Goal: Transaction & Acquisition: Purchase product/service

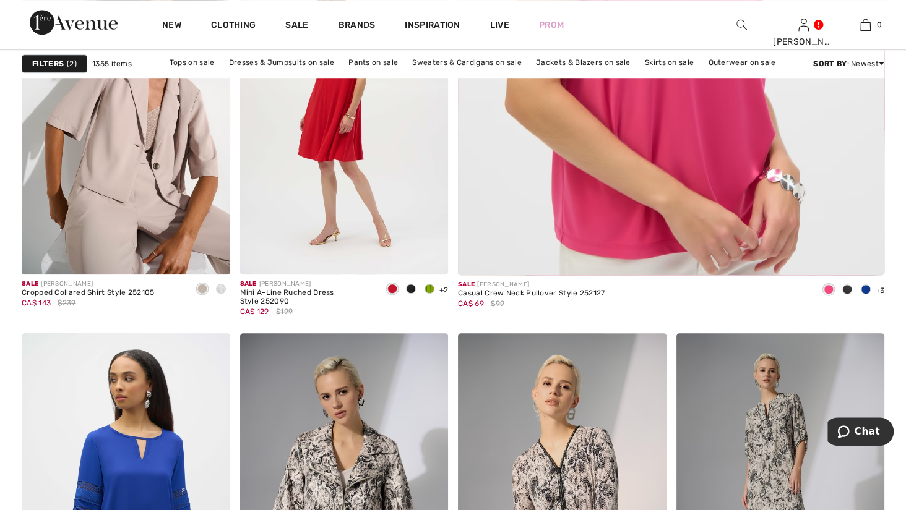
scroll to position [695, 0]
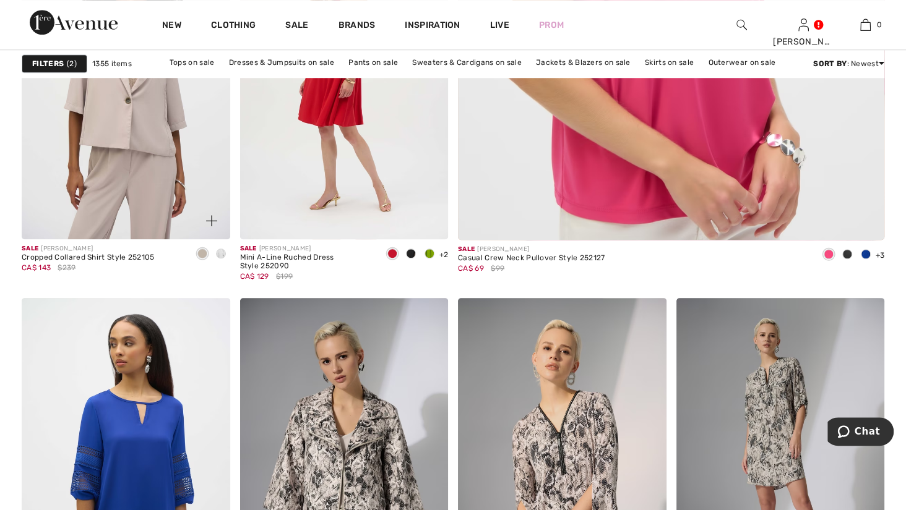
click at [115, 225] on img at bounding box center [126, 83] width 208 height 312
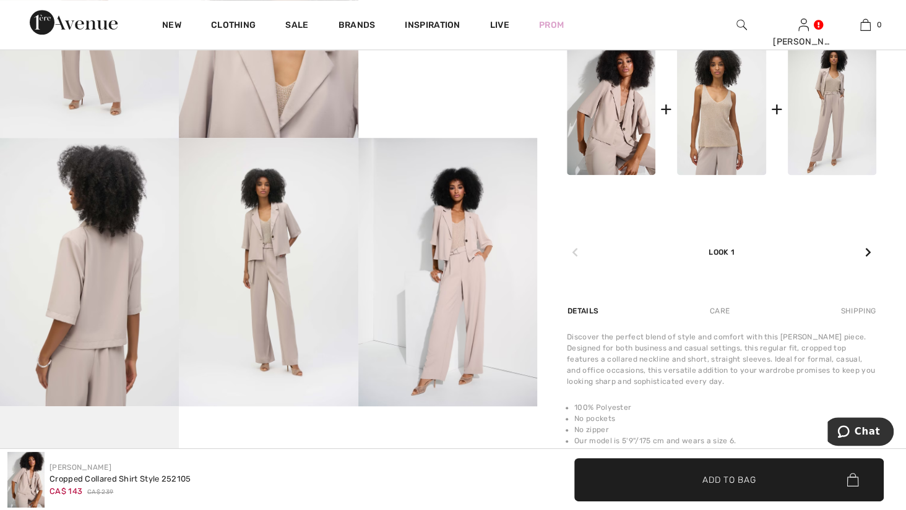
scroll to position [633, 0]
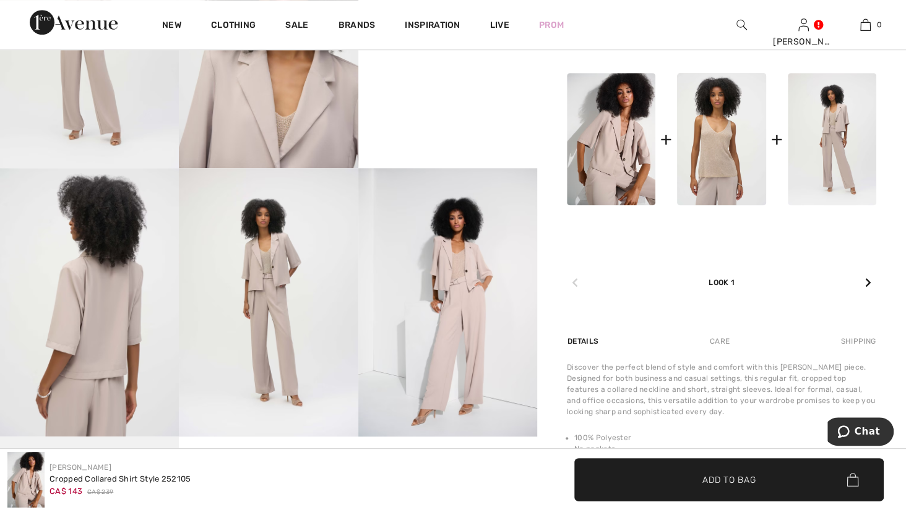
click at [804, 205] on img at bounding box center [831, 139] width 88 height 132
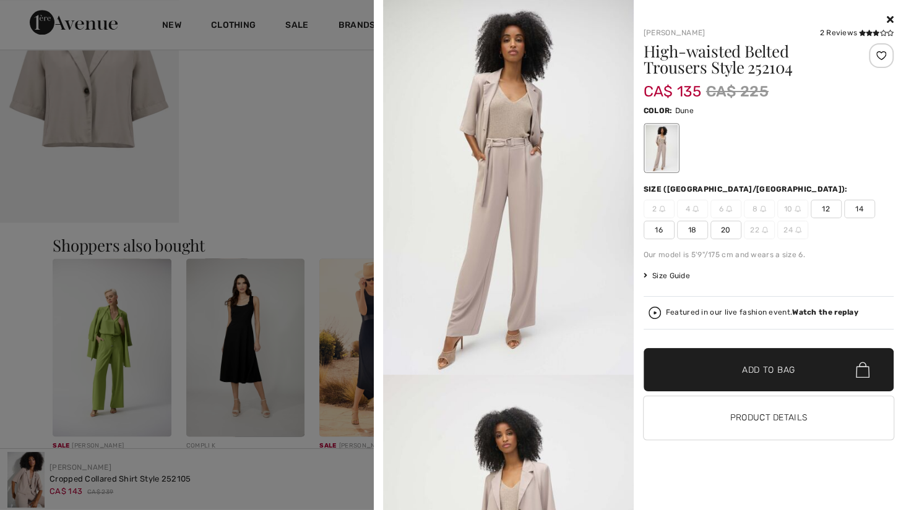
scroll to position [1123, 0]
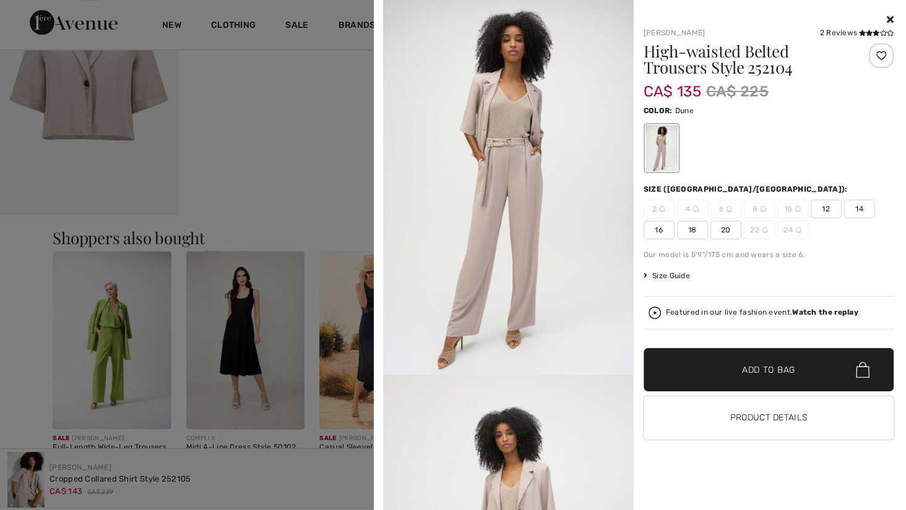
click at [107, 116] on div at bounding box center [453, 255] width 906 height 510
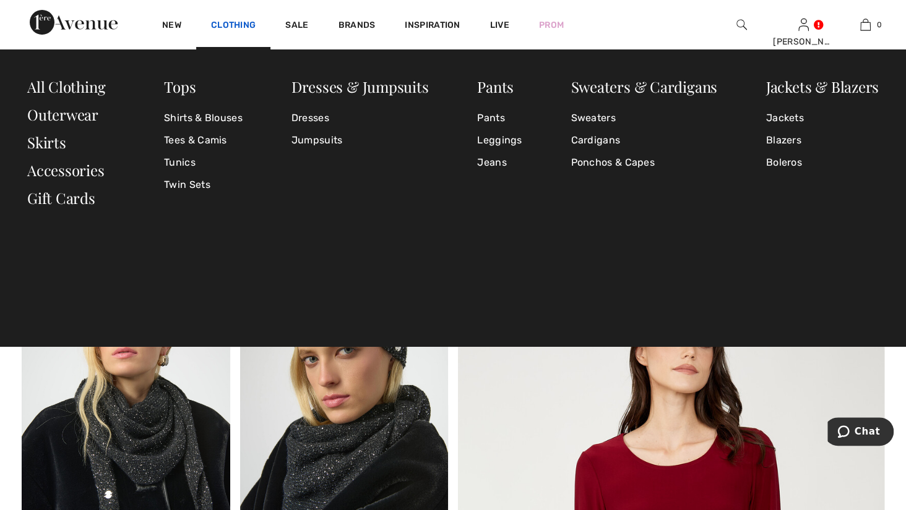
click at [255, 29] on link "Clothing" at bounding box center [233, 26] width 45 height 13
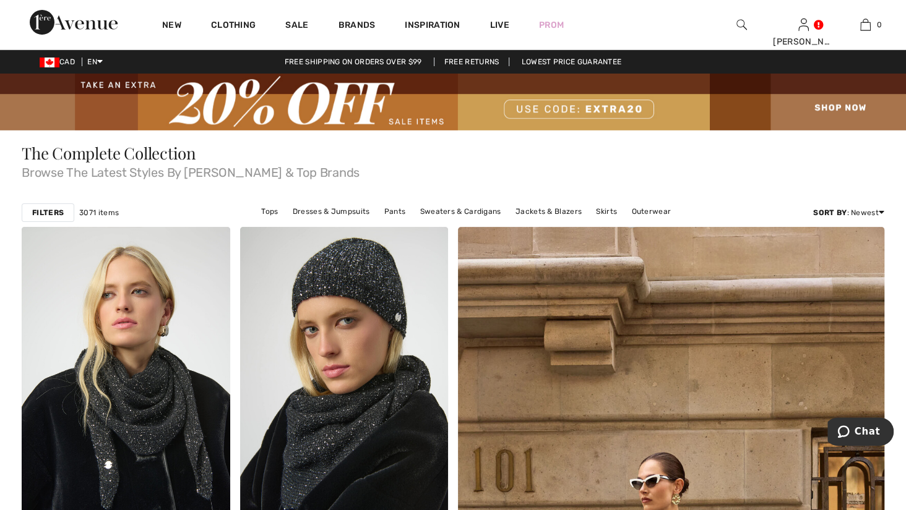
click at [408, 118] on img at bounding box center [453, 102] width 906 height 57
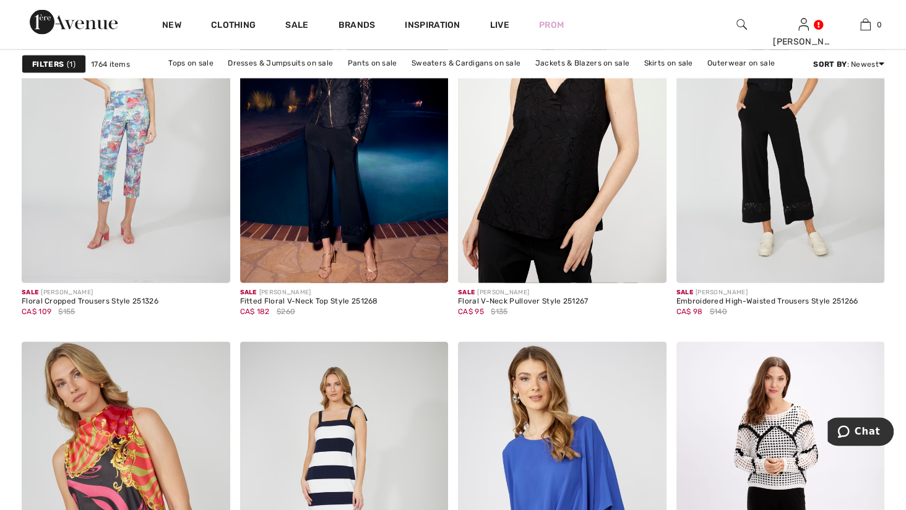
scroll to position [1822, 0]
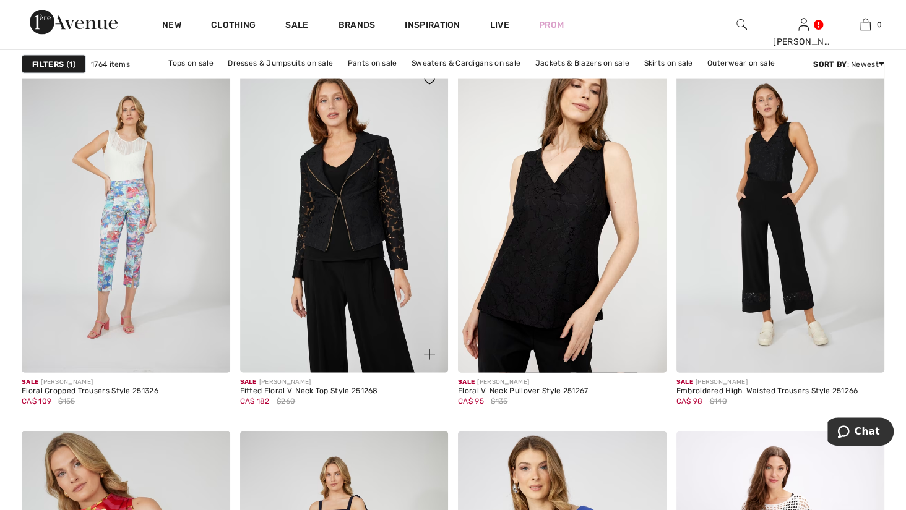
click at [361, 249] on img at bounding box center [344, 217] width 208 height 312
click at [342, 237] on img at bounding box center [344, 217] width 208 height 312
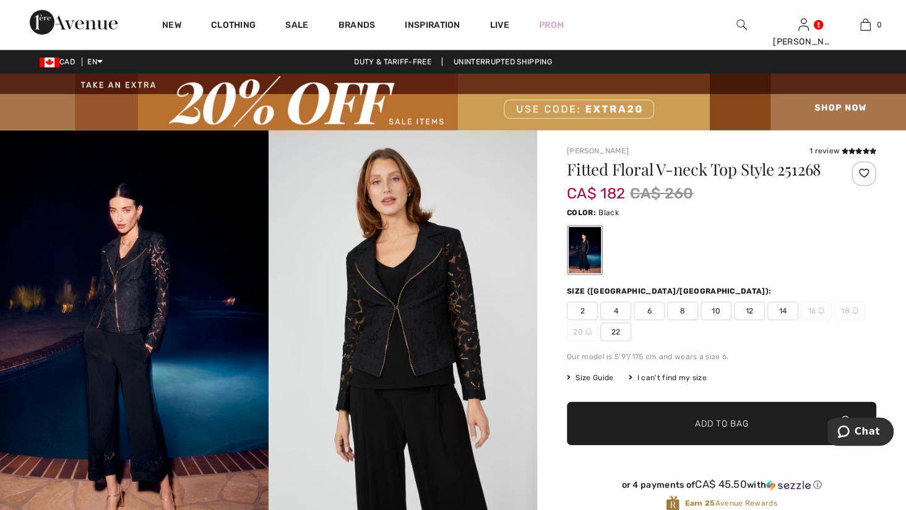
click at [900, 82] on img at bounding box center [453, 102] width 906 height 57
click at [664, 320] on span "6" at bounding box center [648, 311] width 31 height 19
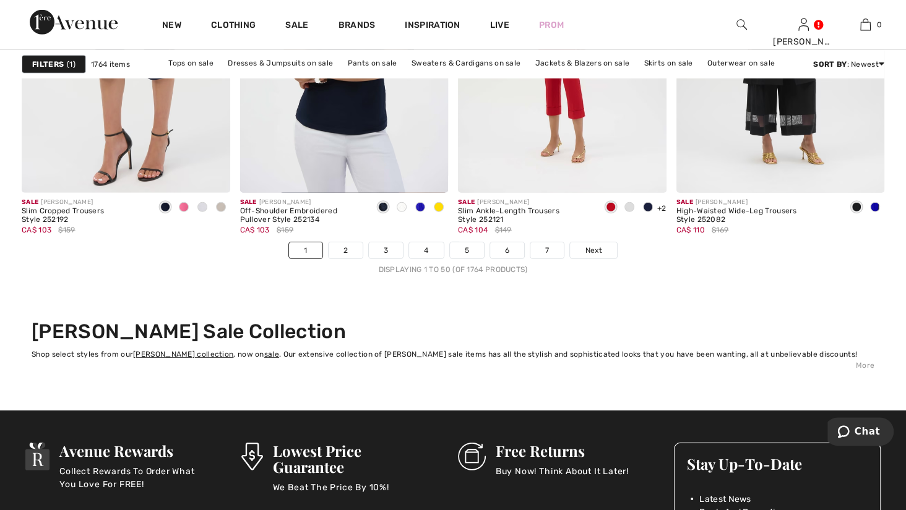
scroll to position [5730, 0]
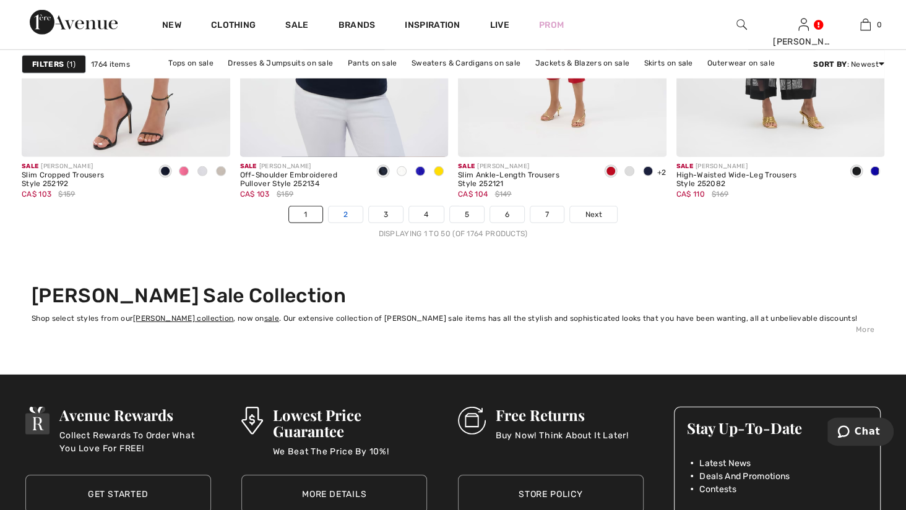
click at [328, 223] on link "2" at bounding box center [345, 215] width 34 height 16
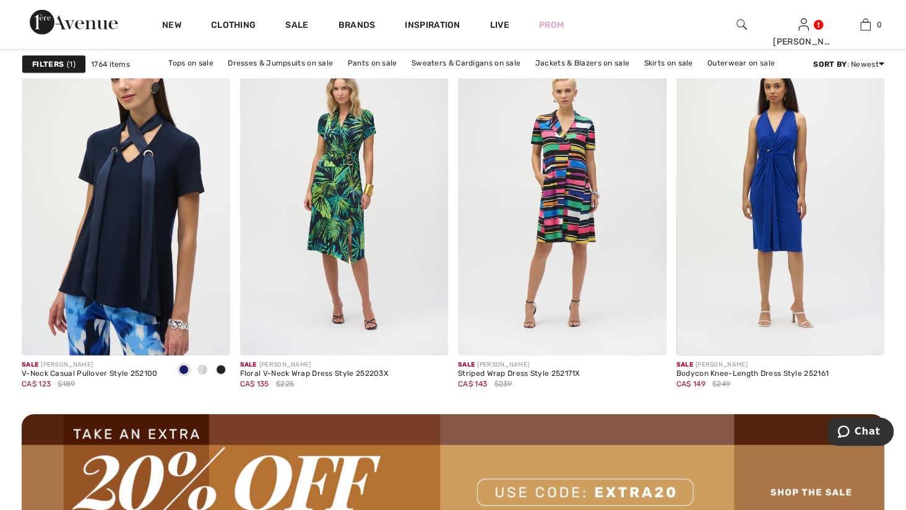
scroll to position [2537, 0]
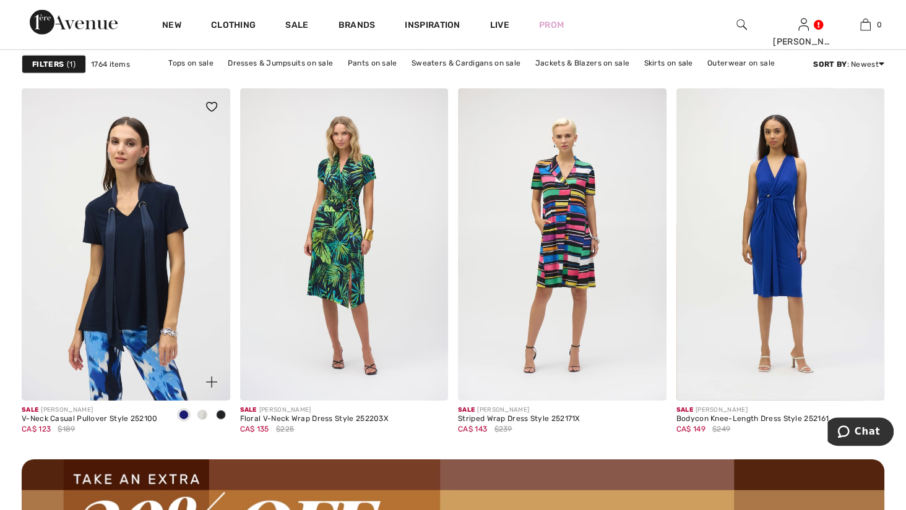
click at [149, 380] on img at bounding box center [126, 244] width 208 height 312
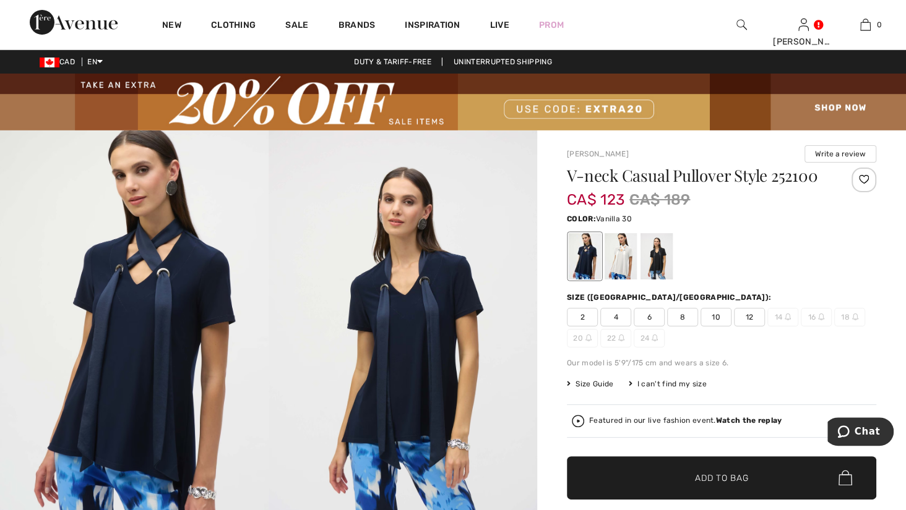
click at [633, 280] on div at bounding box center [620, 256] width 32 height 46
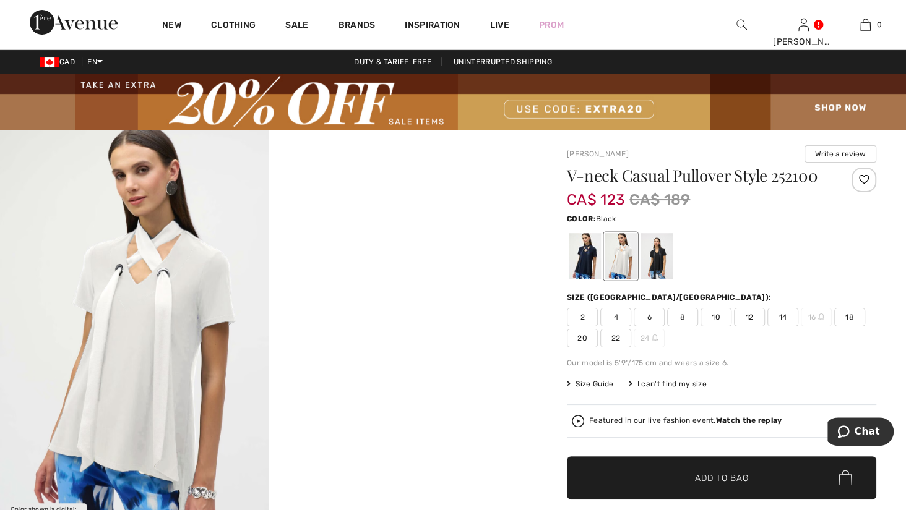
click at [664, 280] on div at bounding box center [656, 256] width 32 height 46
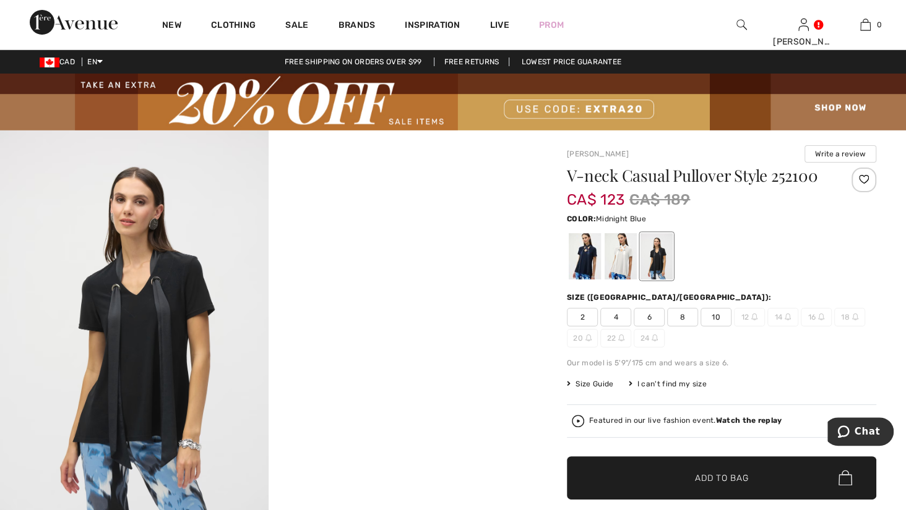
click at [598, 280] on div at bounding box center [584, 256] width 32 height 46
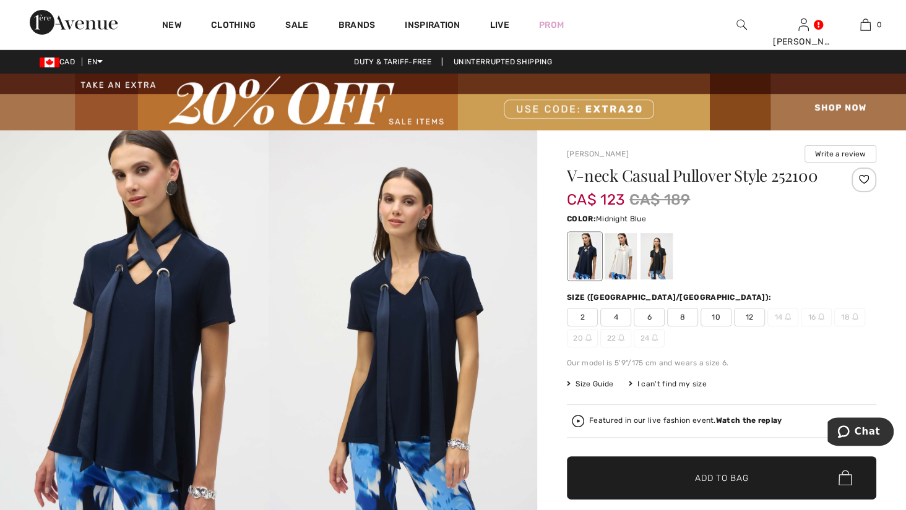
click at [661, 327] on span "6" at bounding box center [648, 317] width 31 height 19
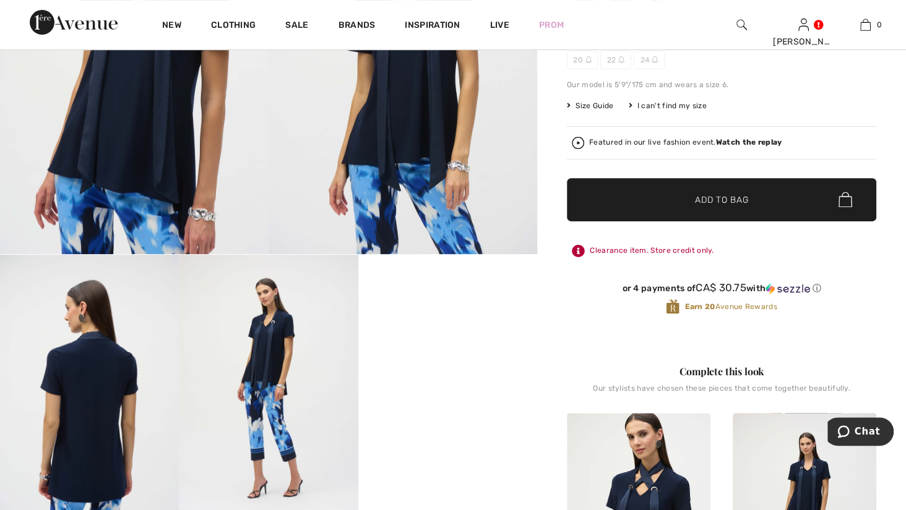
click at [760, 221] on span "✔ Added to Bag Add to Bag" at bounding box center [721, 199] width 309 height 43
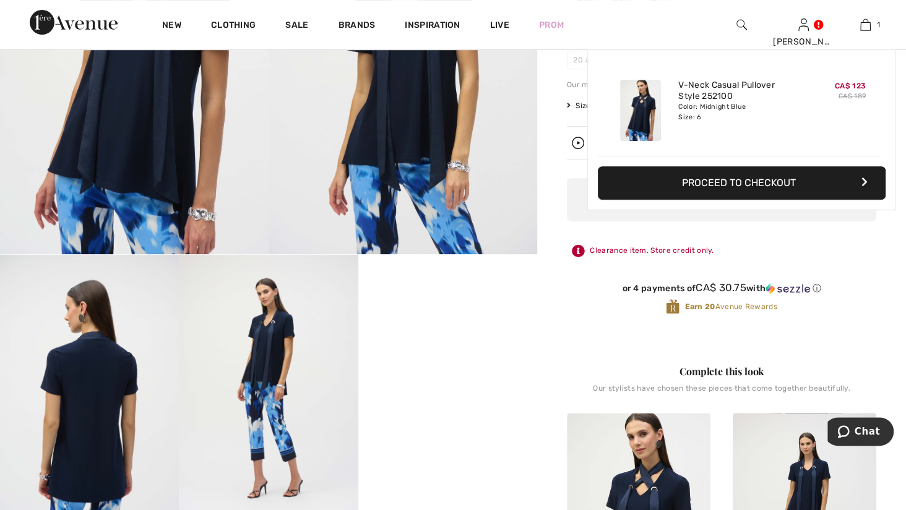
scroll to position [0, 0]
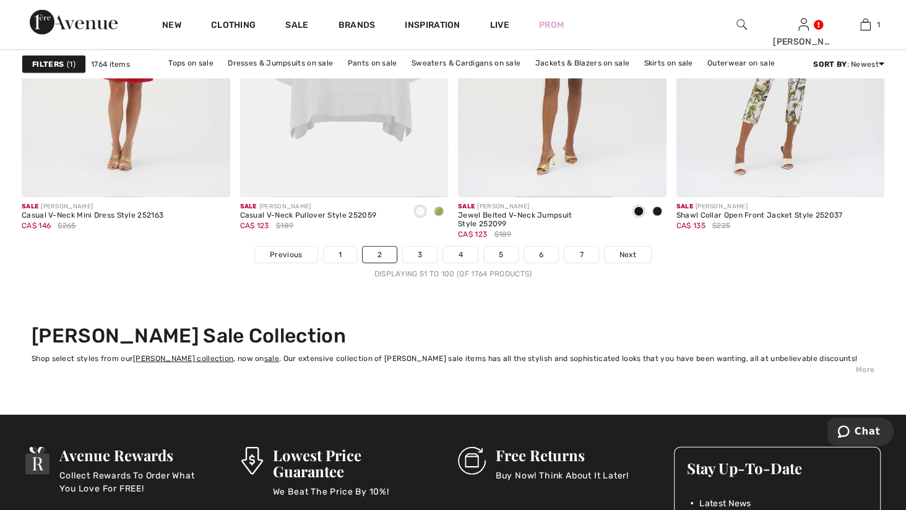
scroll to position [5708, 0]
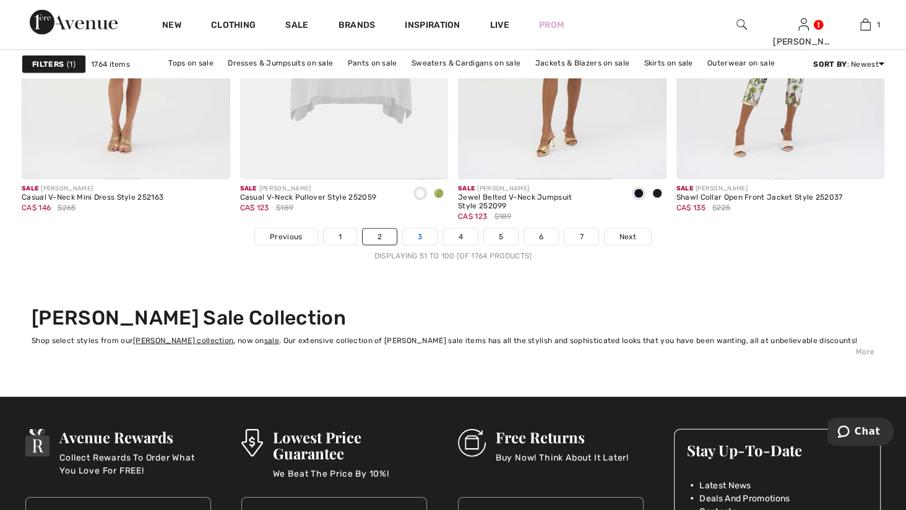
click at [403, 245] on link "3" at bounding box center [420, 237] width 34 height 16
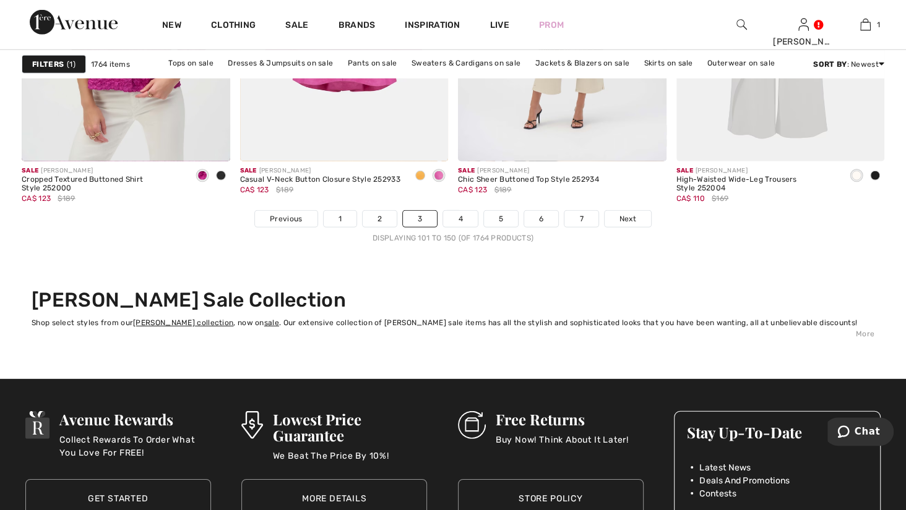
scroll to position [5762, 0]
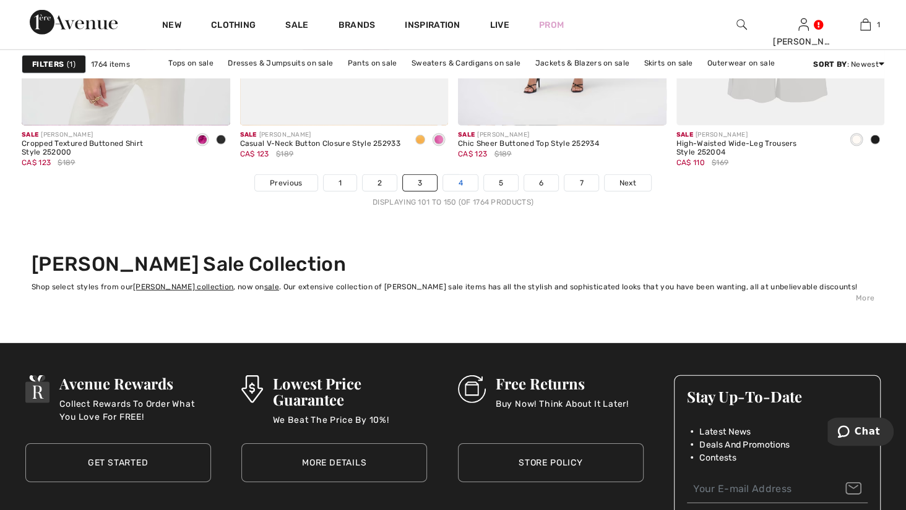
click at [465, 191] on link "4" at bounding box center [460, 183] width 34 height 16
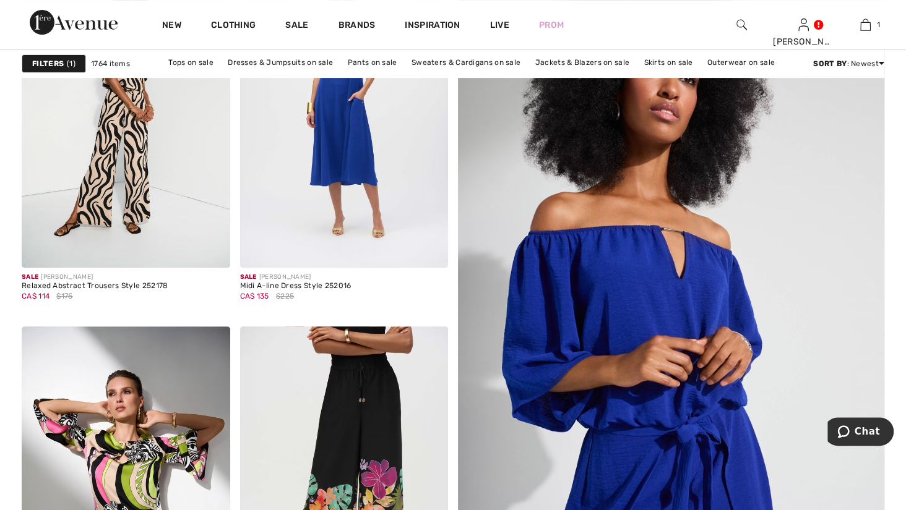
scroll to position [238, 0]
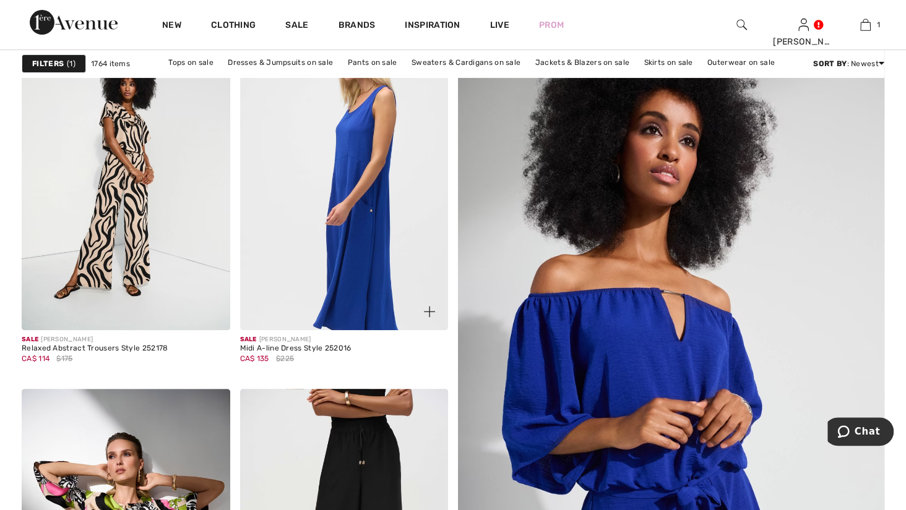
click at [343, 196] on img at bounding box center [344, 175] width 208 height 312
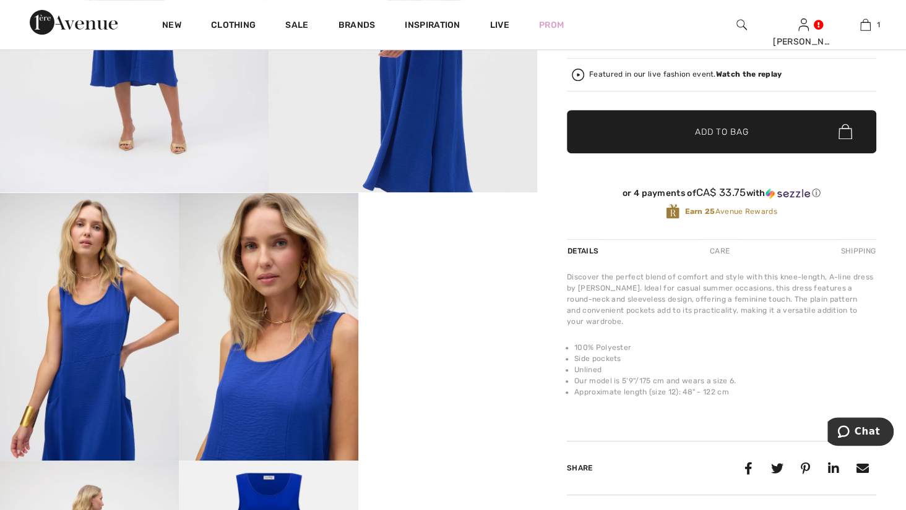
scroll to position [440, 0]
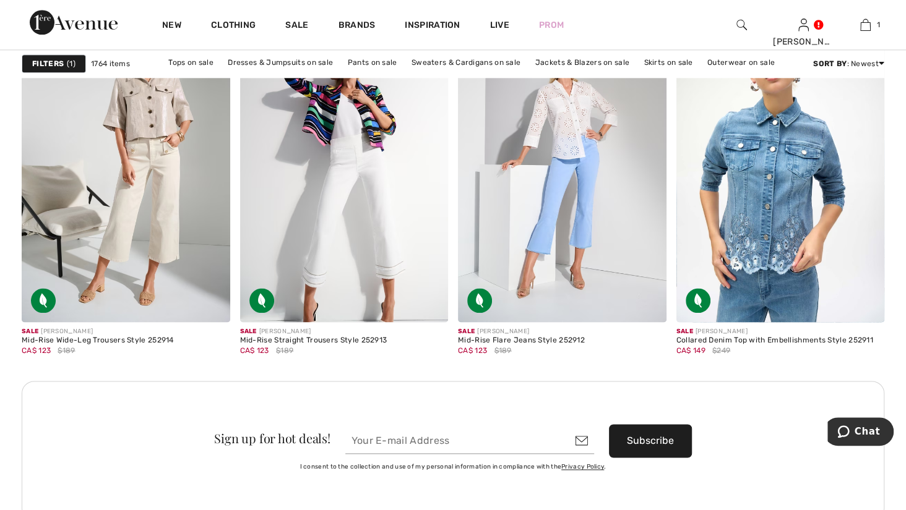
scroll to position [4279, 0]
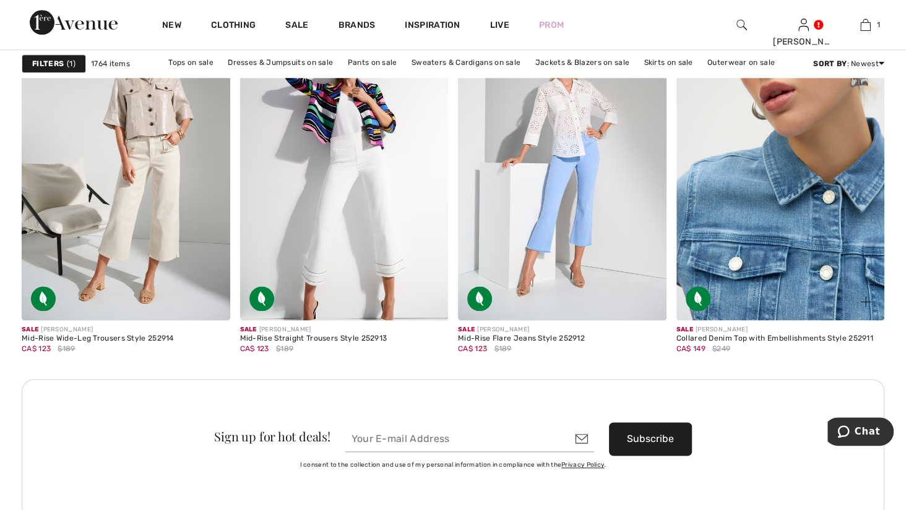
click at [810, 276] on img at bounding box center [780, 164] width 208 height 312
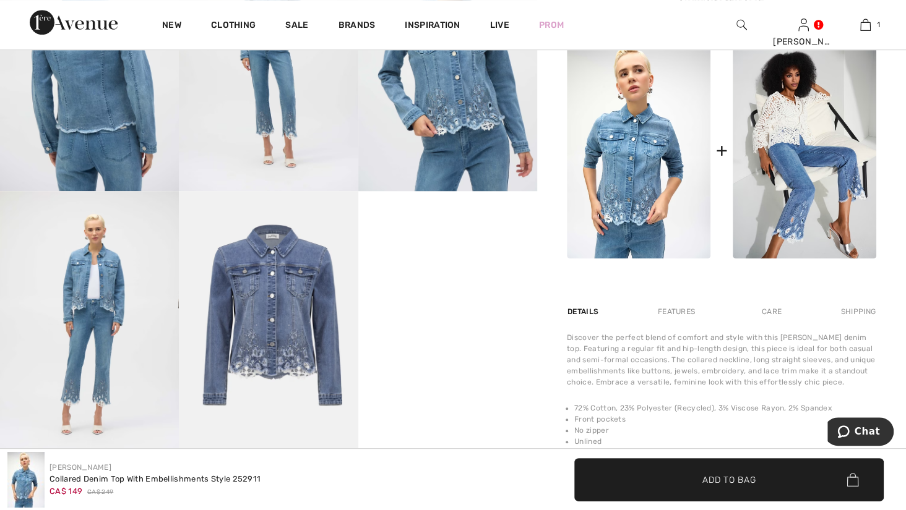
scroll to position [395, 0]
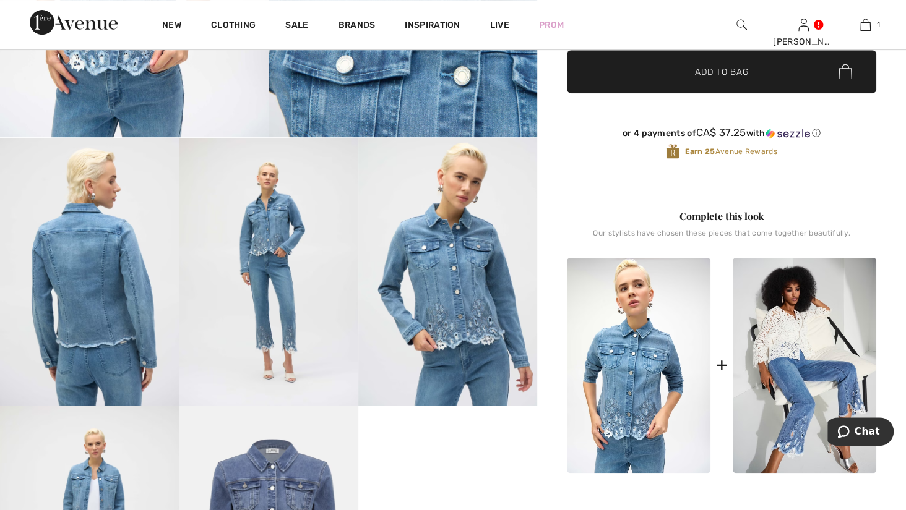
click at [439, 274] on img at bounding box center [447, 272] width 179 height 268
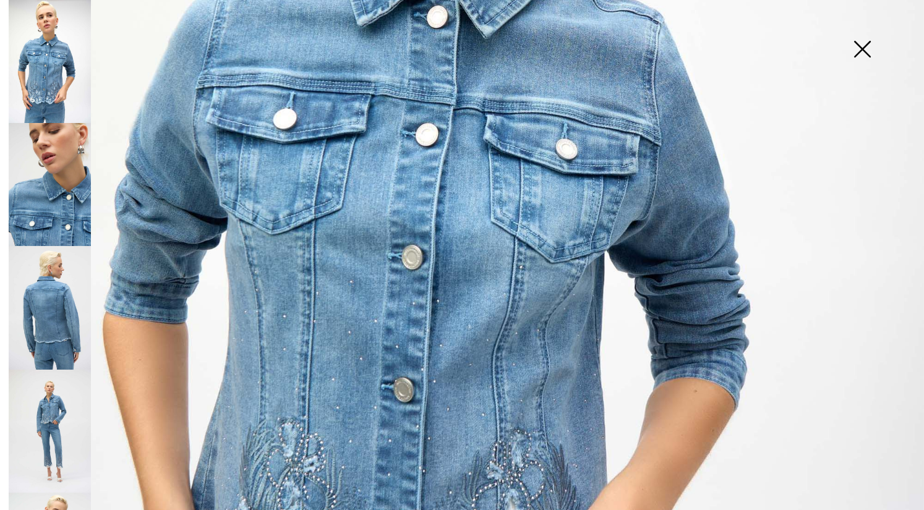
scroll to position [364, 0]
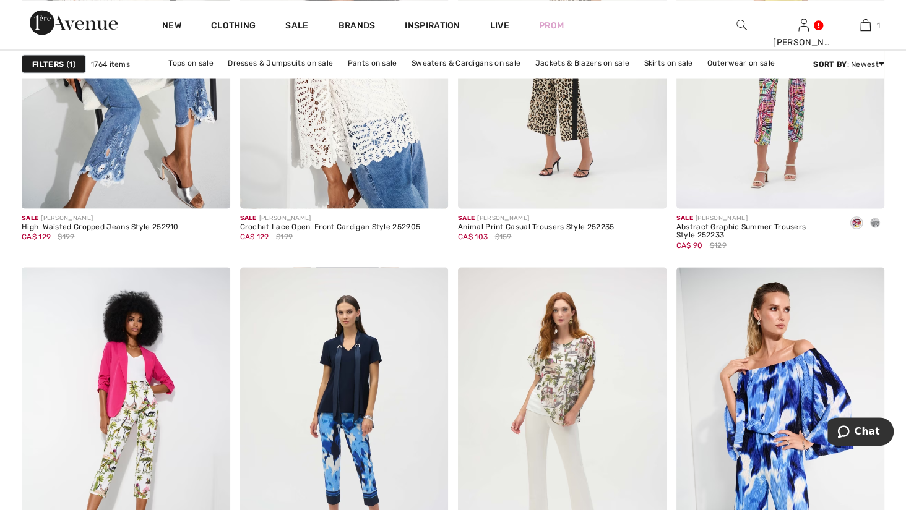
scroll to position [4874, 0]
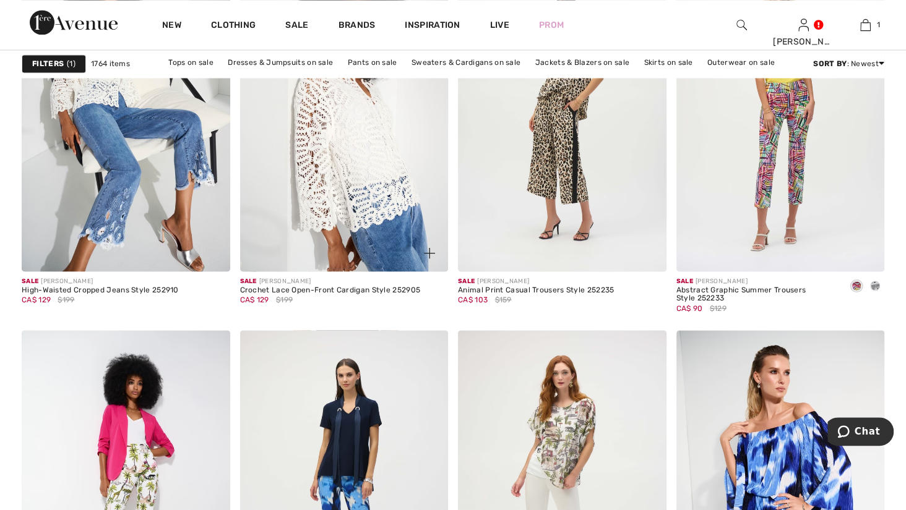
click at [400, 272] on div at bounding box center [421, 245] width 51 height 51
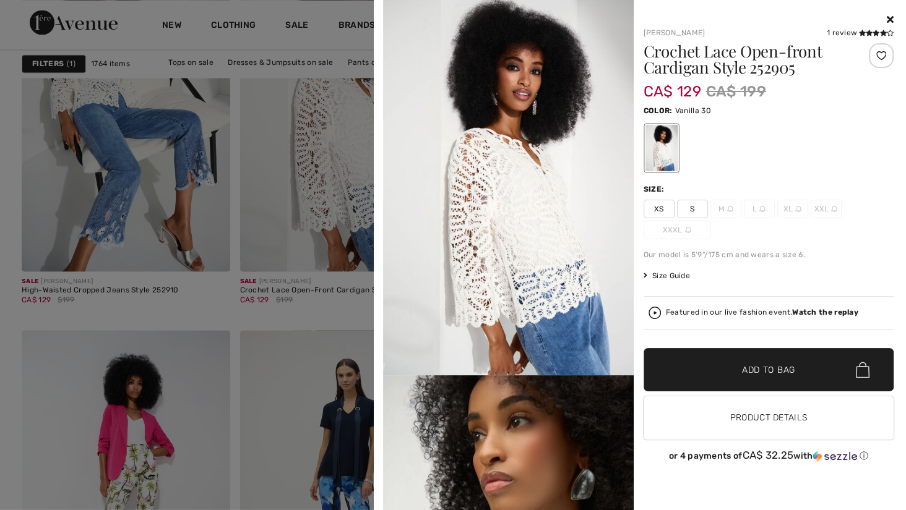
click at [518, 265] on img at bounding box center [508, 187] width 251 height 375
click at [367, 252] on div at bounding box center [453, 255] width 906 height 510
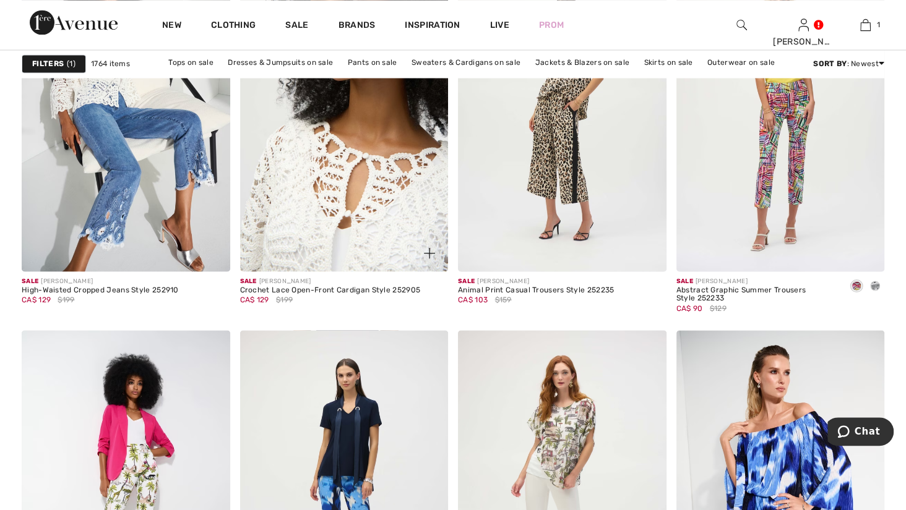
click at [367, 252] on img at bounding box center [344, 115] width 208 height 312
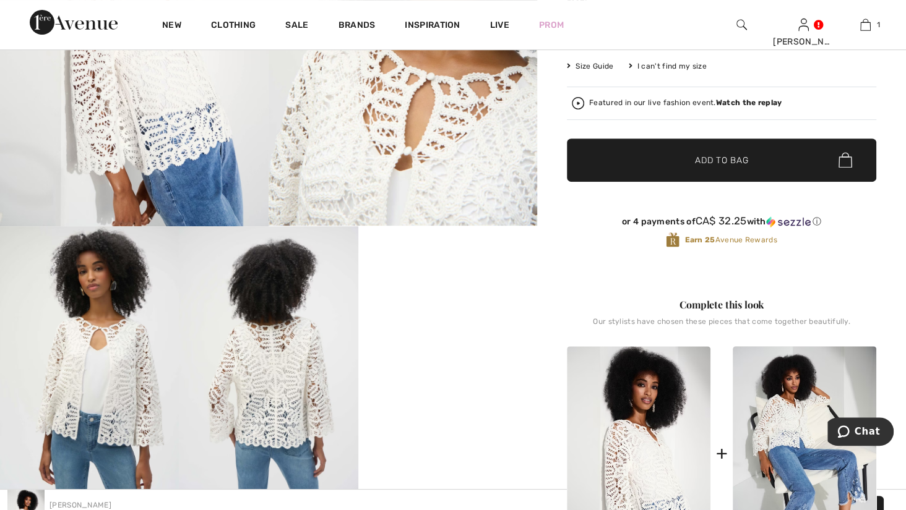
scroll to position [302, 0]
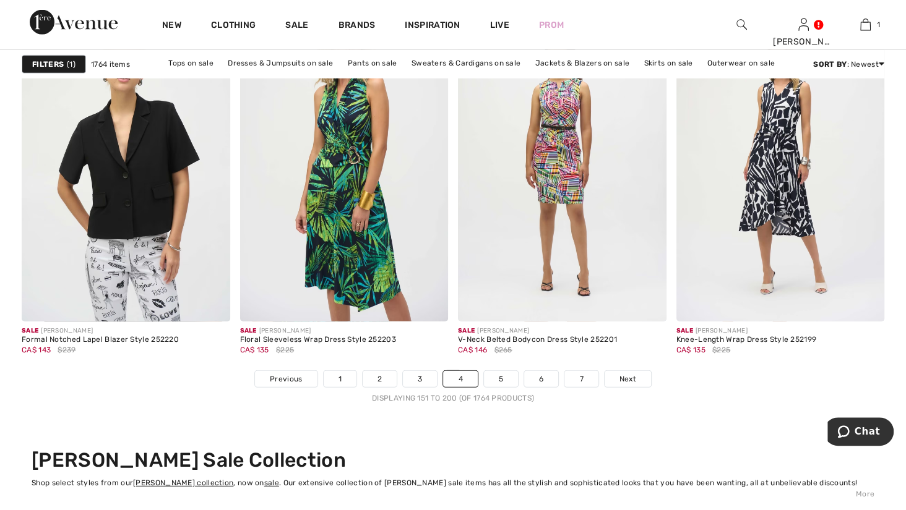
scroll to position [5754, 0]
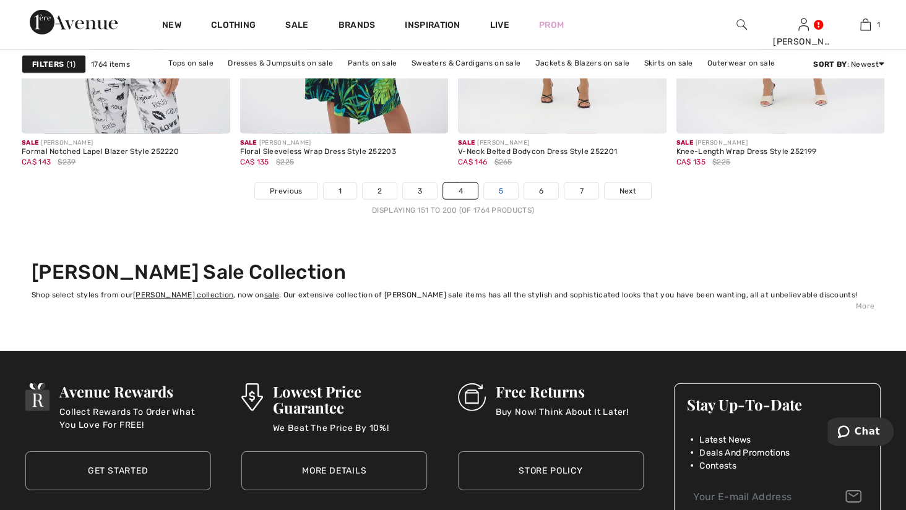
click at [518, 199] on link "5" at bounding box center [501, 191] width 34 height 16
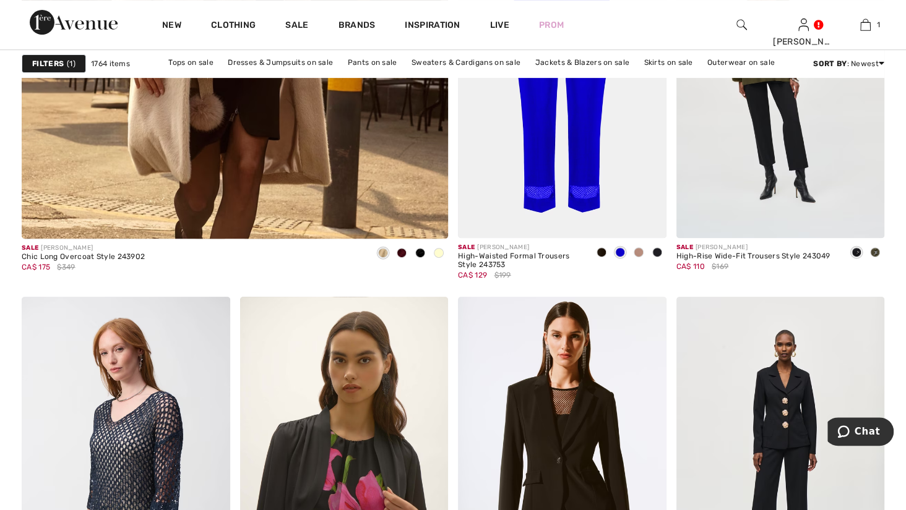
scroll to position [3546, 0]
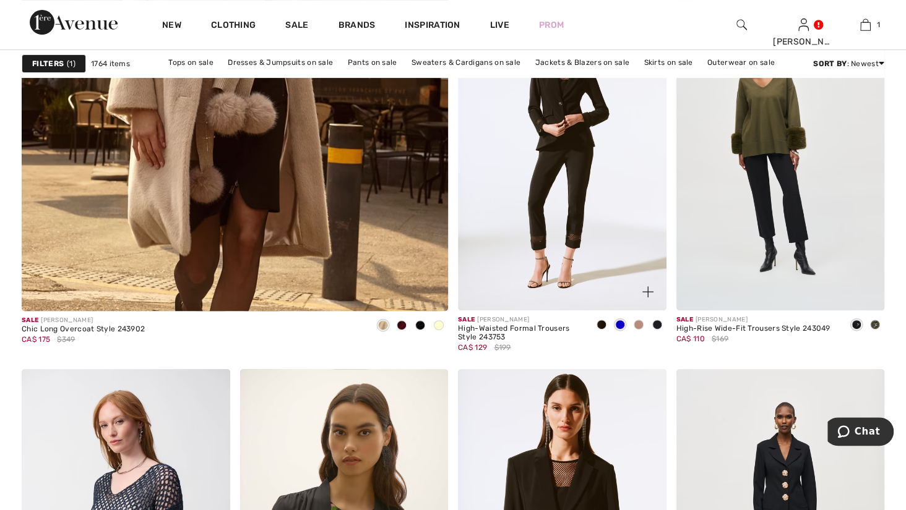
click at [594, 288] on img at bounding box center [562, 155] width 208 height 312
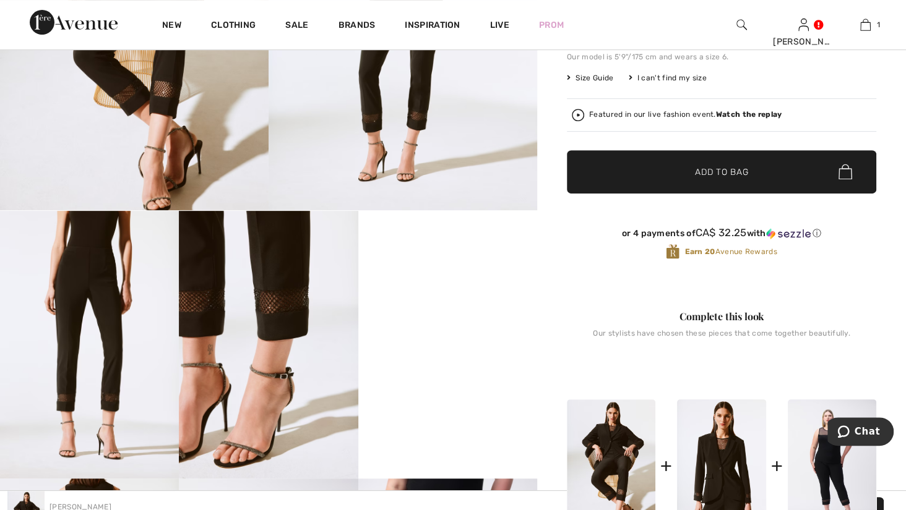
scroll to position [685, 0]
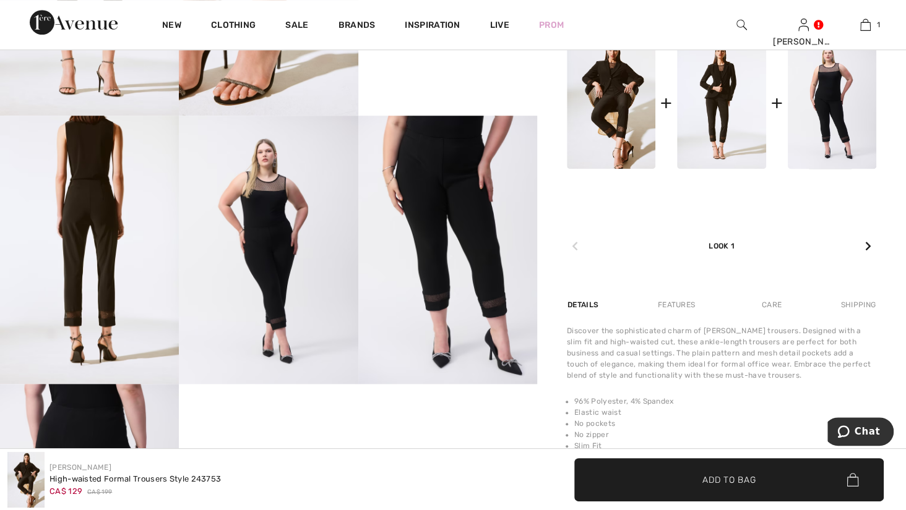
click at [714, 169] on img at bounding box center [721, 102] width 88 height 133
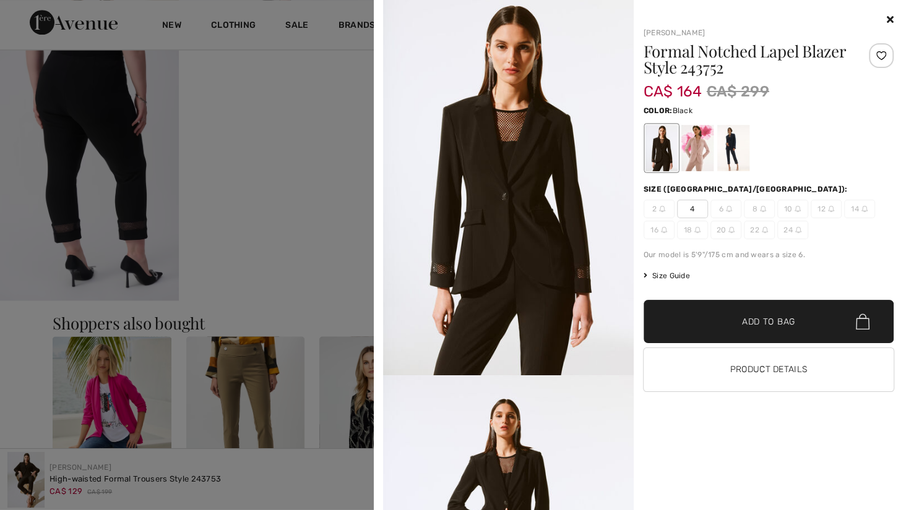
scroll to position [1042, 0]
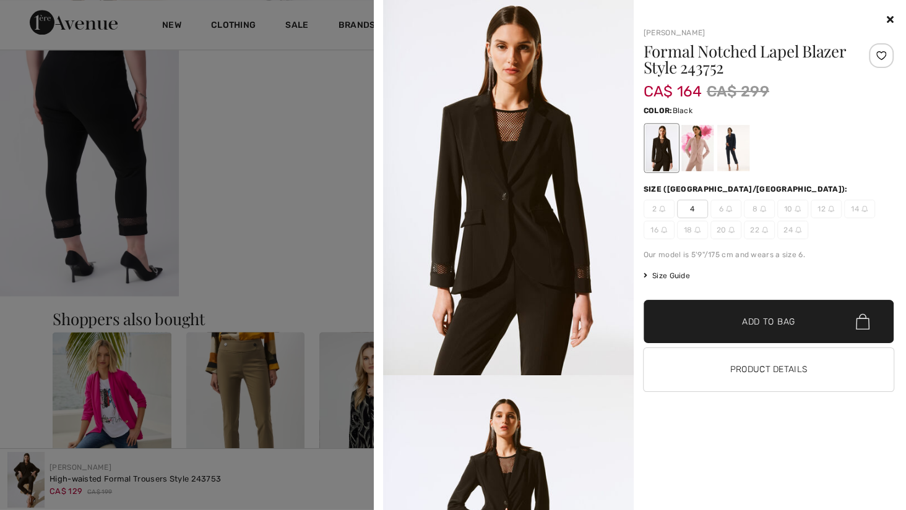
click at [500, 220] on img at bounding box center [508, 187] width 251 height 375
click at [498, 217] on img at bounding box center [508, 187] width 251 height 375
click at [498, 216] on img at bounding box center [508, 187] width 251 height 375
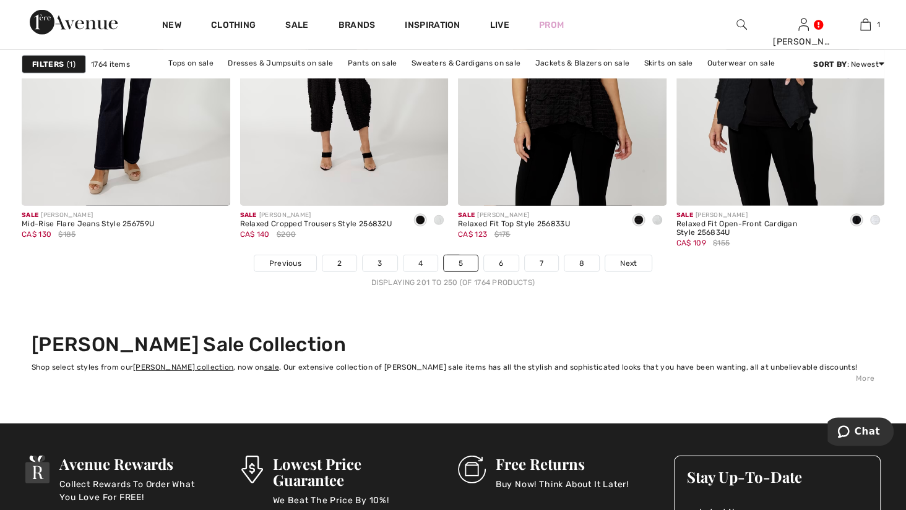
scroll to position [5672, 0]
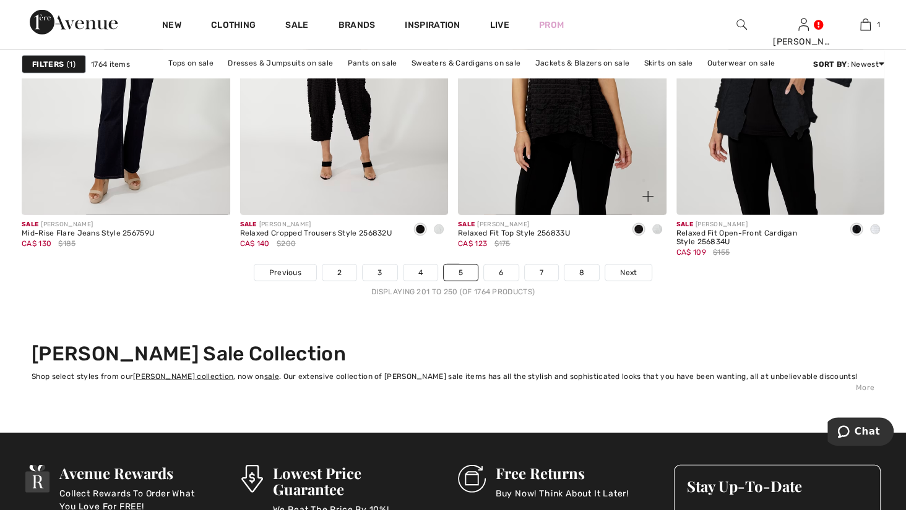
click at [510, 281] on link "6" at bounding box center [501, 273] width 34 height 16
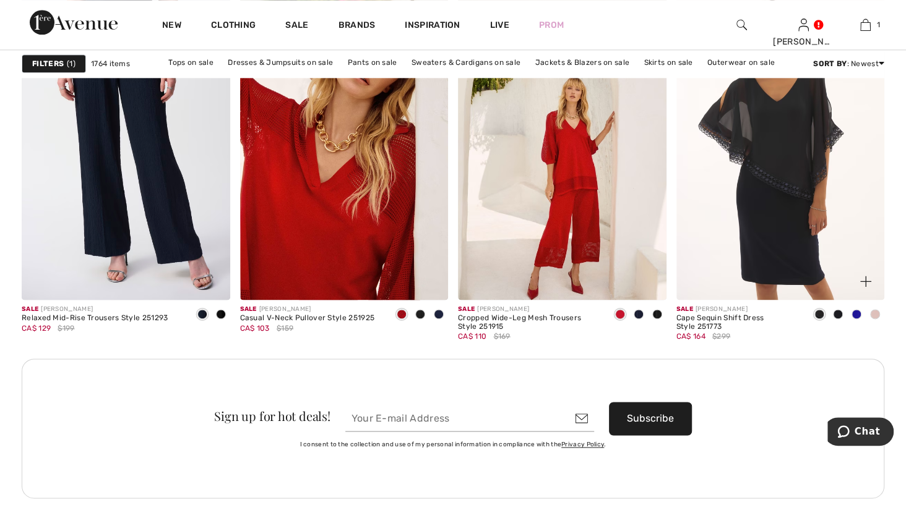
scroll to position [4254, 0]
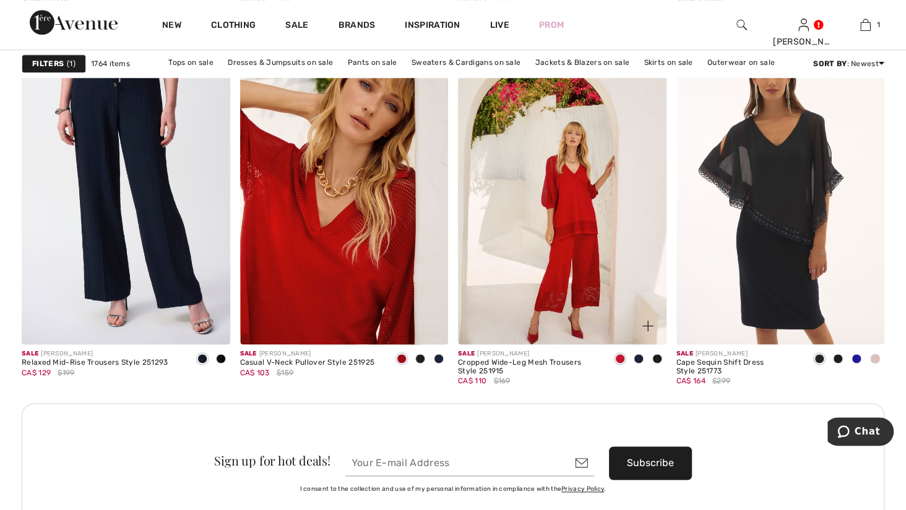
click at [664, 370] on div at bounding box center [657, 359] width 19 height 20
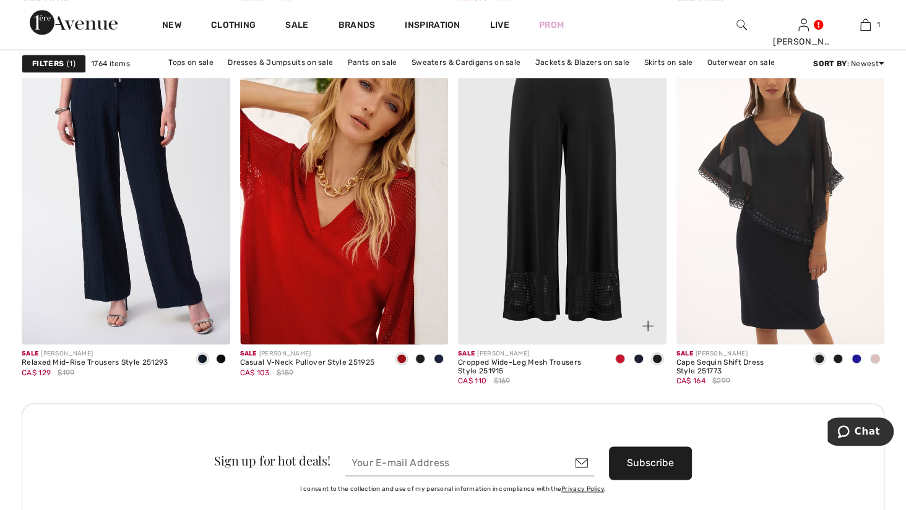
click at [656, 364] on span at bounding box center [657, 359] width 10 height 10
click at [635, 239] on img at bounding box center [562, 188] width 208 height 312
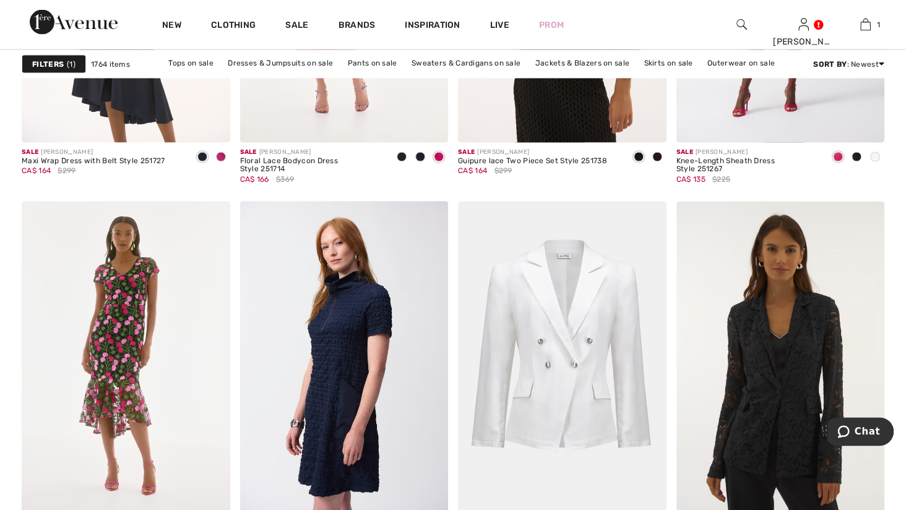
scroll to position [4859, 0]
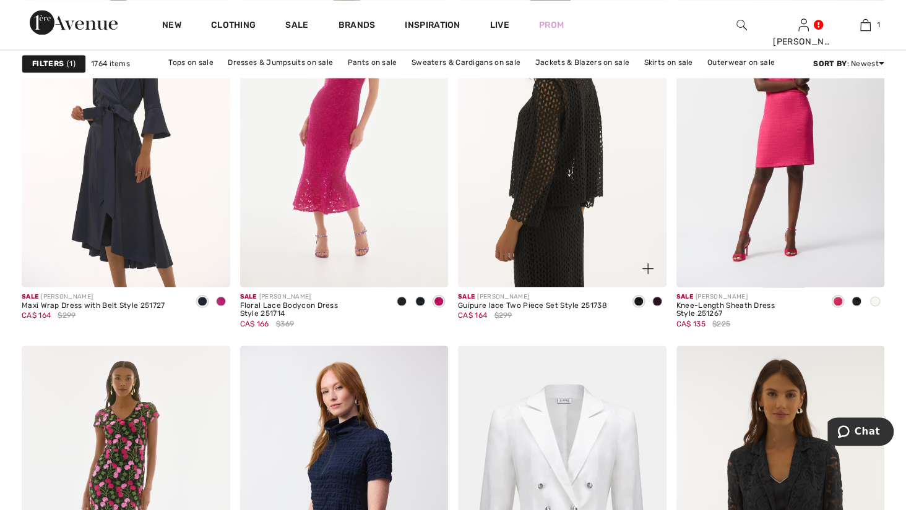
click at [581, 277] on img at bounding box center [562, 131] width 208 height 312
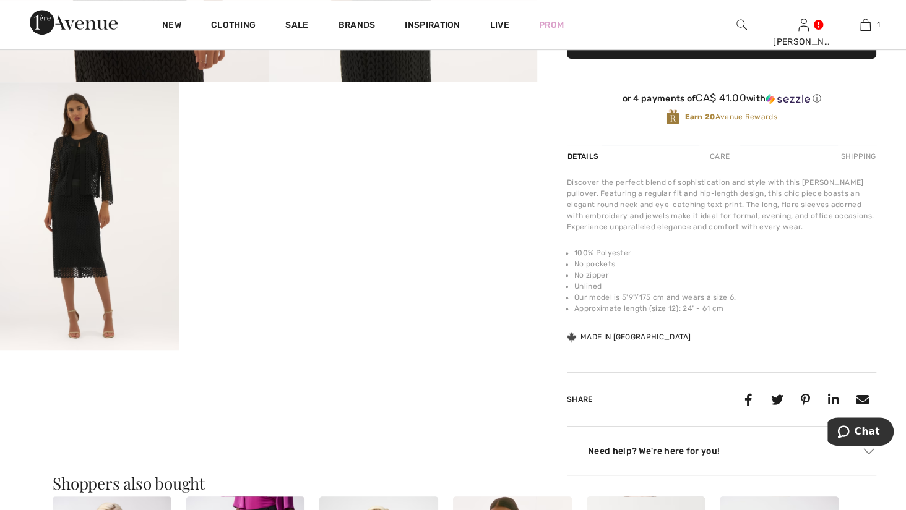
scroll to position [371, 0]
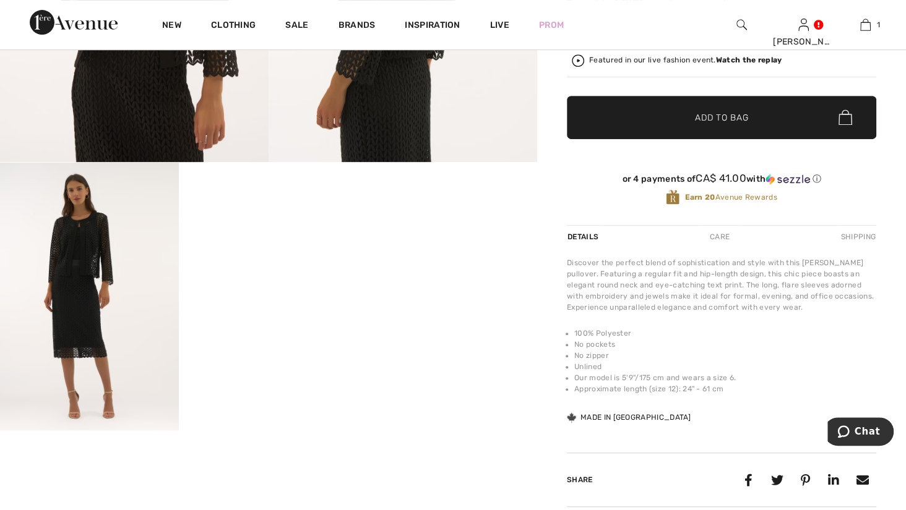
click at [289, 252] on video "Your browser does not support the video tag." at bounding box center [268, 208] width 179 height 90
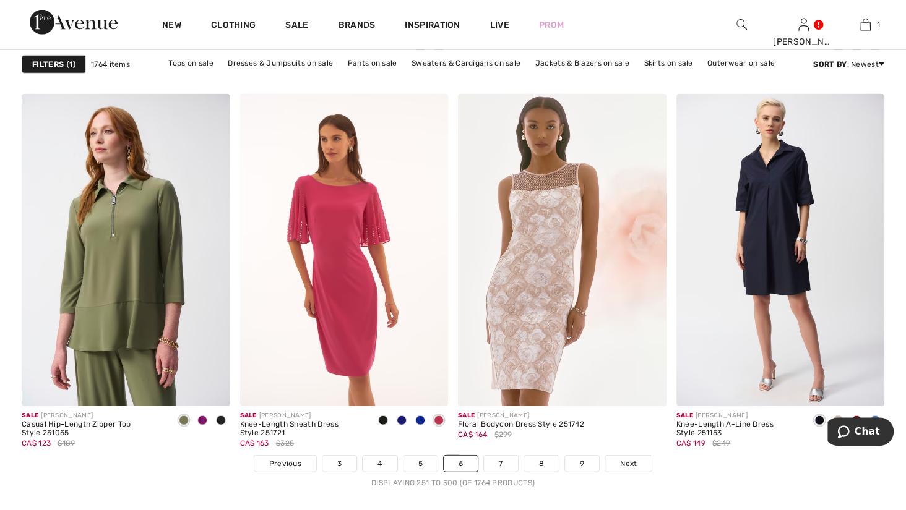
scroll to position [5005, 0]
